Goal: Information Seeking & Learning: Learn about a topic

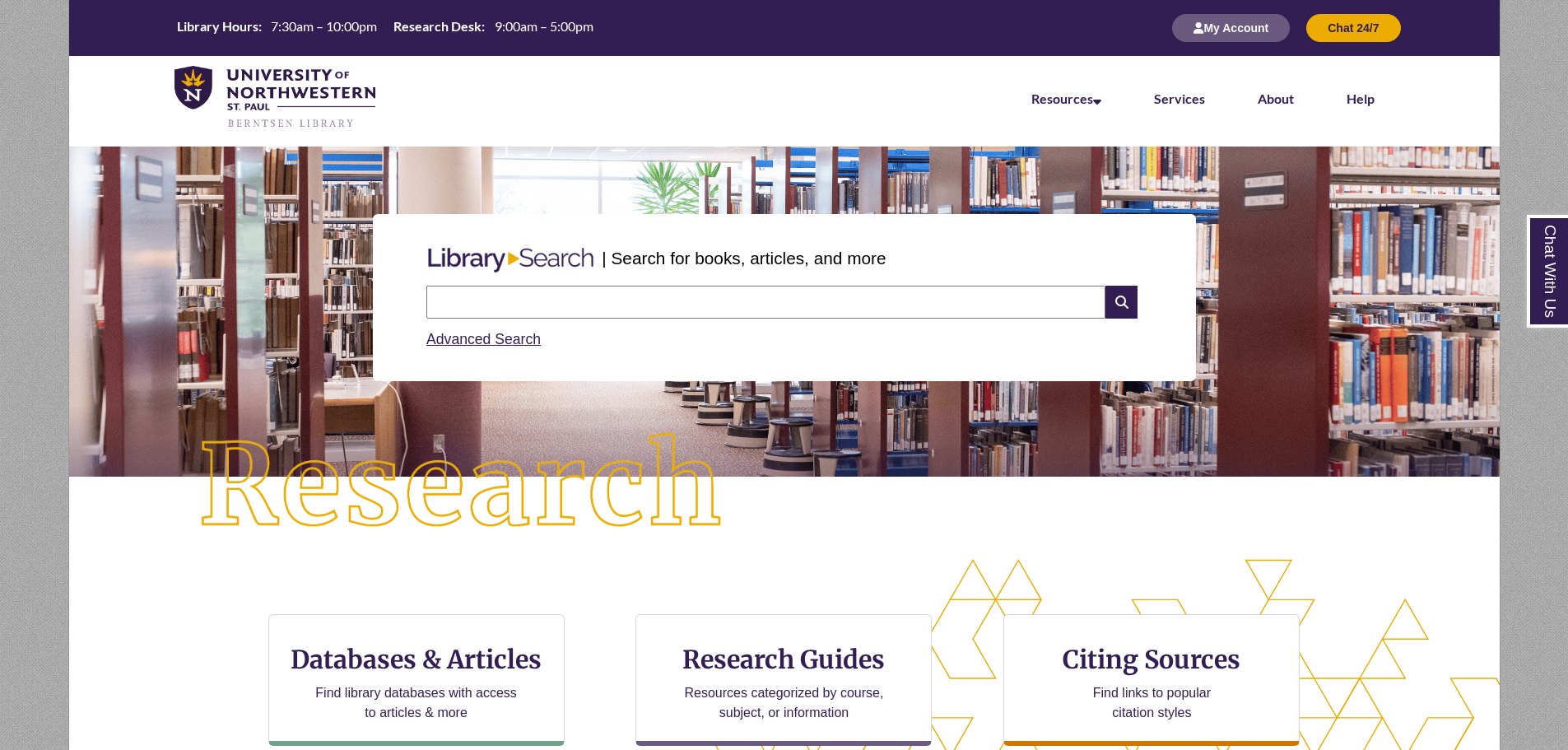
click at [555, 297] on input "text" at bounding box center [766, 302] width 679 height 33
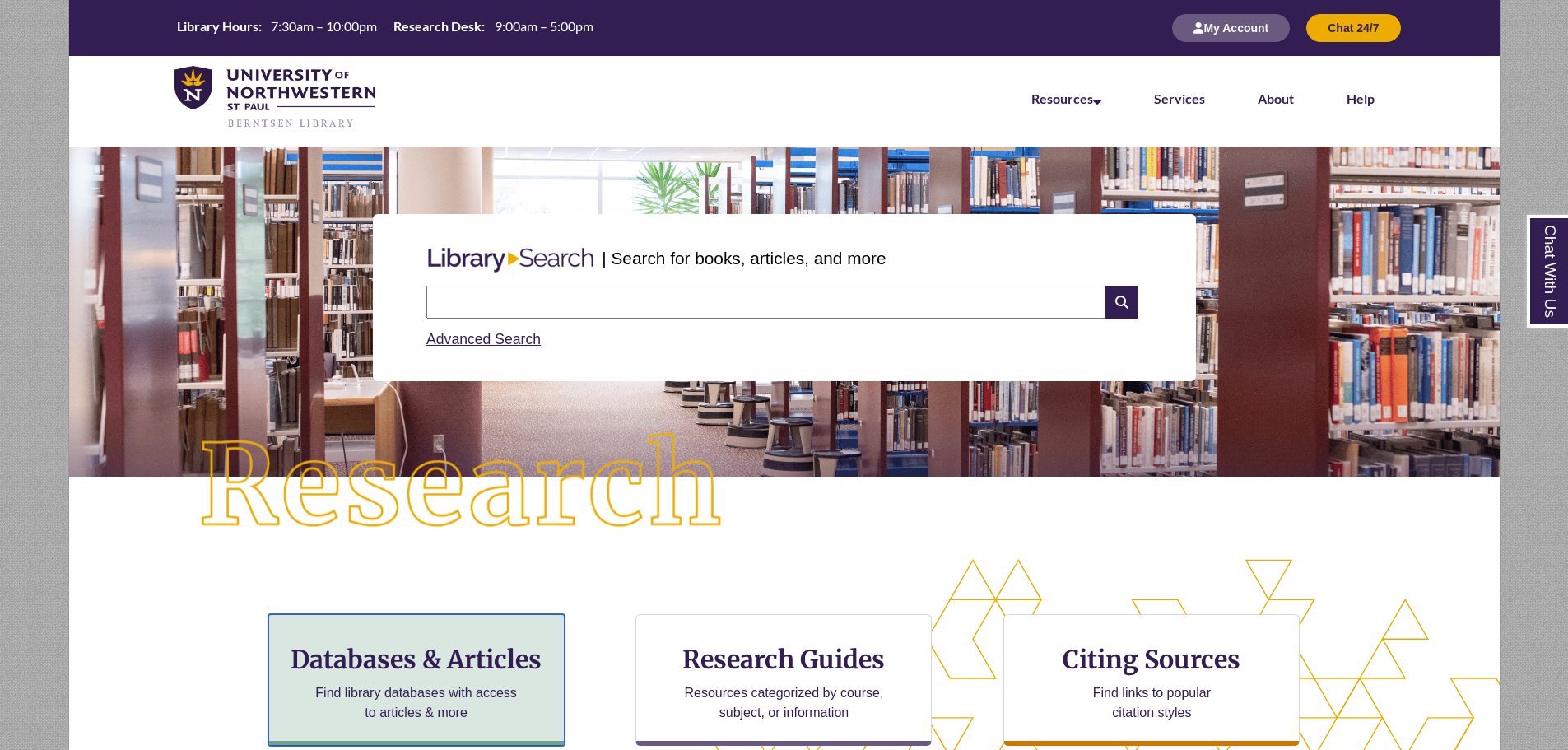
click at [482, 666] on h3 "Databases & Articles" at bounding box center [416, 660] width 268 height 31
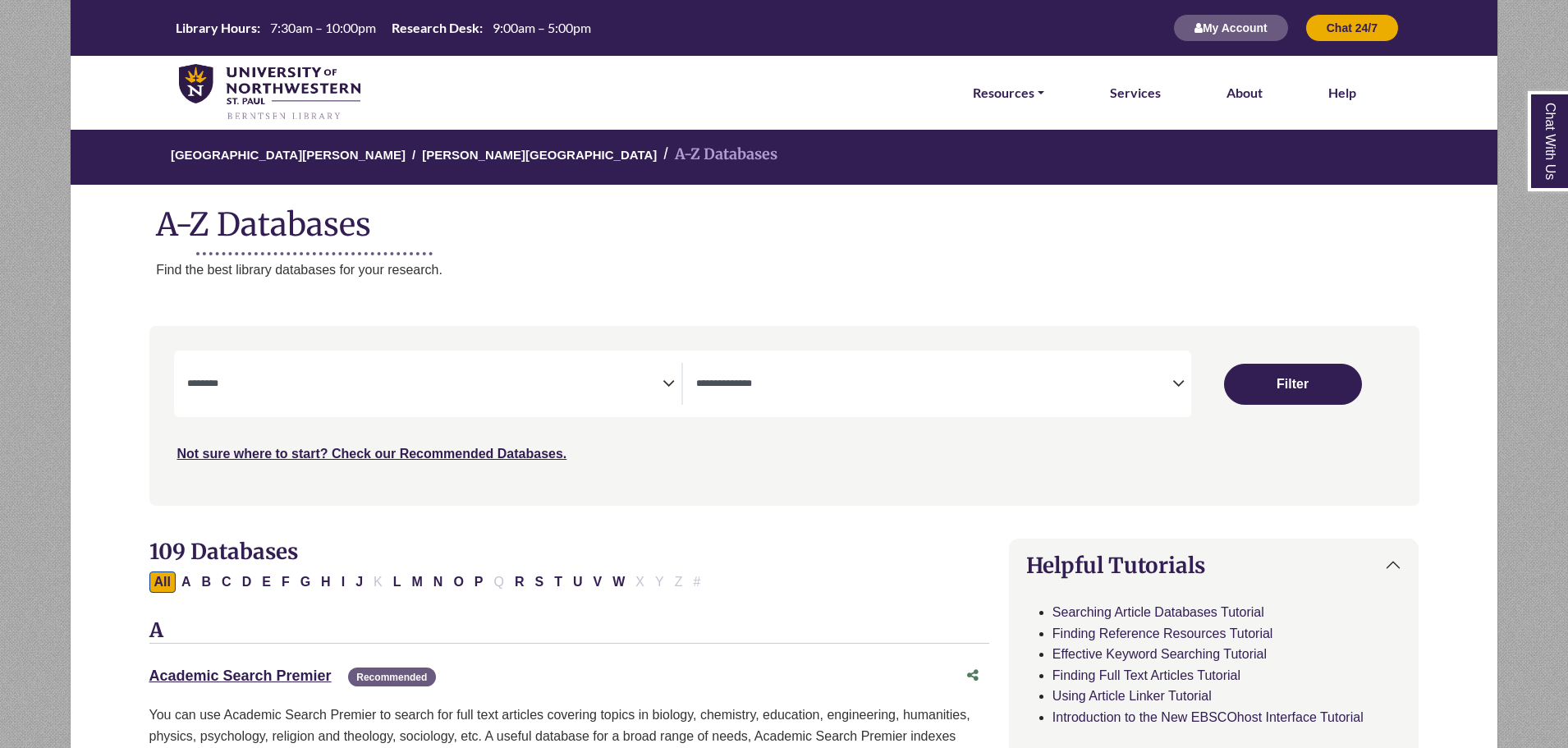
select select "Database Subject Filter"
select select "Database Types Filter"
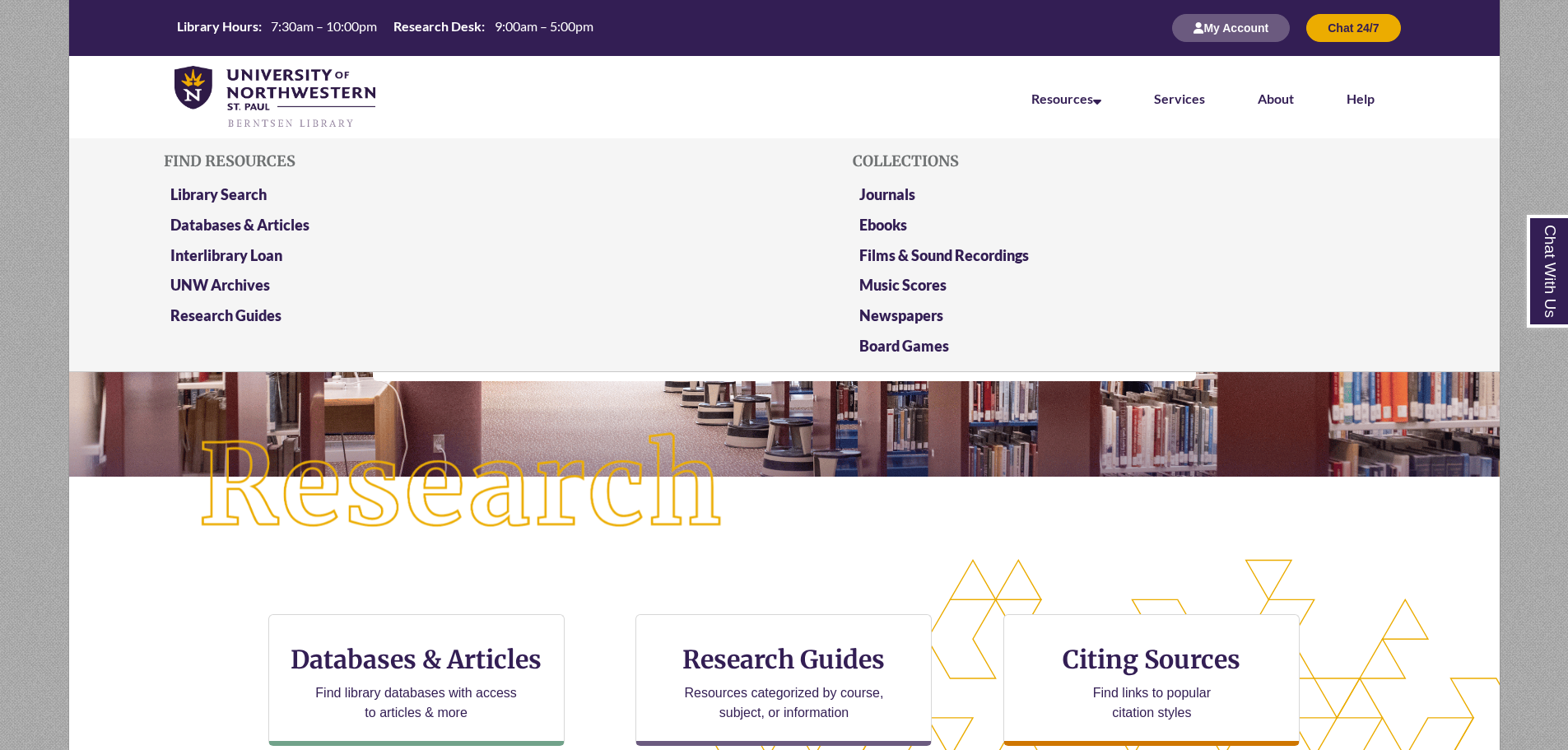
click at [209, 184] on li "Library Search" at bounding box center [440, 198] width 551 height 31
click at [206, 192] on link "Library Search" at bounding box center [219, 195] width 96 height 21
